Goal: Task Accomplishment & Management: Use online tool/utility

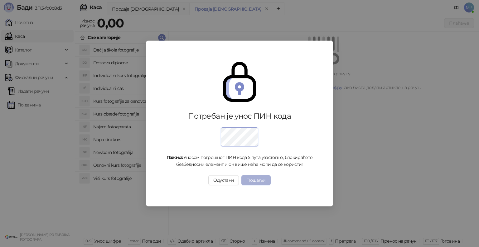
click at [252, 179] on button "Пошаљи" at bounding box center [255, 180] width 29 height 10
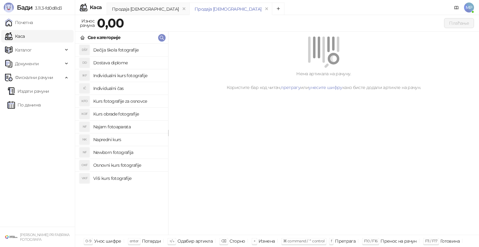
click at [111, 165] on h4 "Osnovni kurs fotografije" at bounding box center [128, 165] width 70 height 10
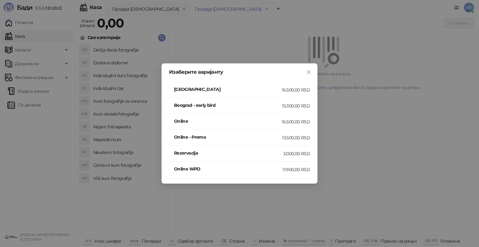
click at [227, 89] on h4 "[GEOGRAPHIC_DATA]" at bounding box center [228, 89] width 108 height 7
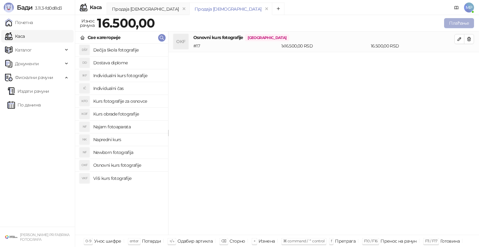
click at [462, 22] on button "Плаћање" at bounding box center [459, 23] width 30 height 10
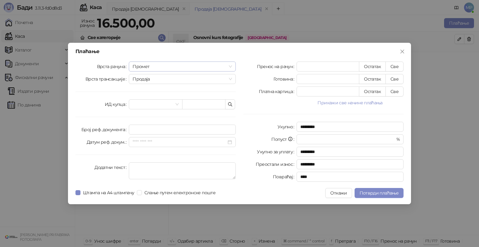
click at [146, 66] on span "Промет" at bounding box center [181, 66] width 99 height 9
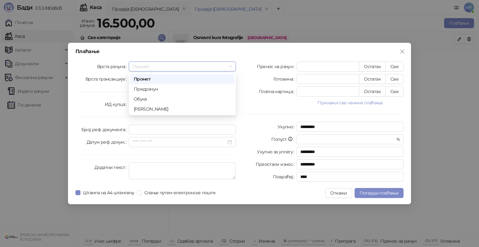
click at [143, 78] on div "Промет" at bounding box center [182, 78] width 97 height 7
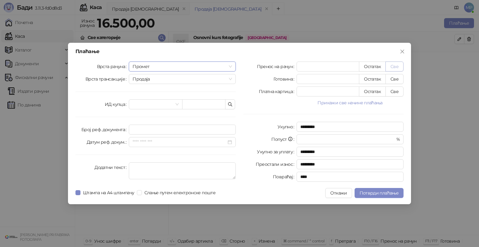
click at [395, 66] on button "Све" at bounding box center [394, 66] width 18 height 10
type input "*****"
type input "****"
click at [375, 192] on span "Потврди плаћање" at bounding box center [378, 193] width 39 height 6
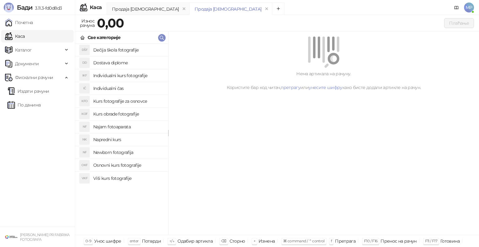
click at [113, 49] on h4 "Dečija škola fotografije" at bounding box center [128, 50] width 70 height 10
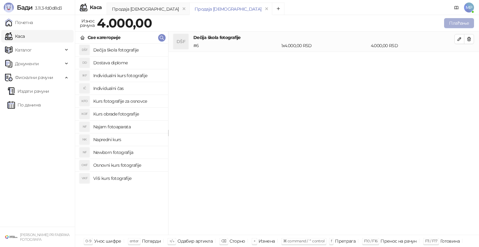
click at [458, 22] on button "Плаћање" at bounding box center [459, 23] width 30 height 10
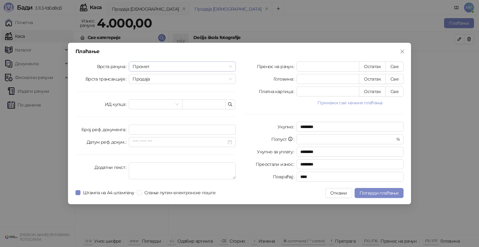
click at [139, 66] on span "Промет" at bounding box center [181, 66] width 99 height 9
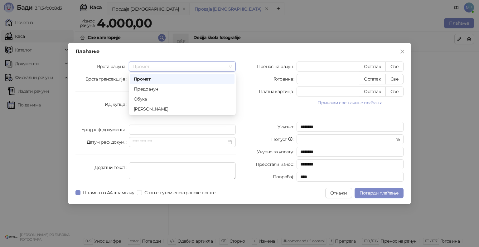
click at [143, 79] on div "Промет" at bounding box center [182, 78] width 97 height 7
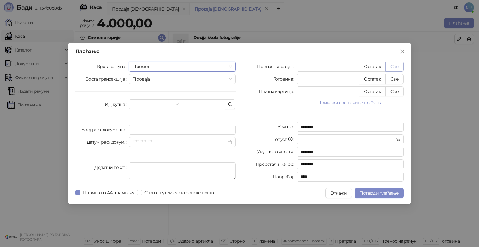
click at [392, 67] on button "Све" at bounding box center [394, 66] width 18 height 10
type input "****"
click at [378, 191] on span "Потврди плаћање" at bounding box center [378, 193] width 39 height 6
